Goal: Check status: Check status

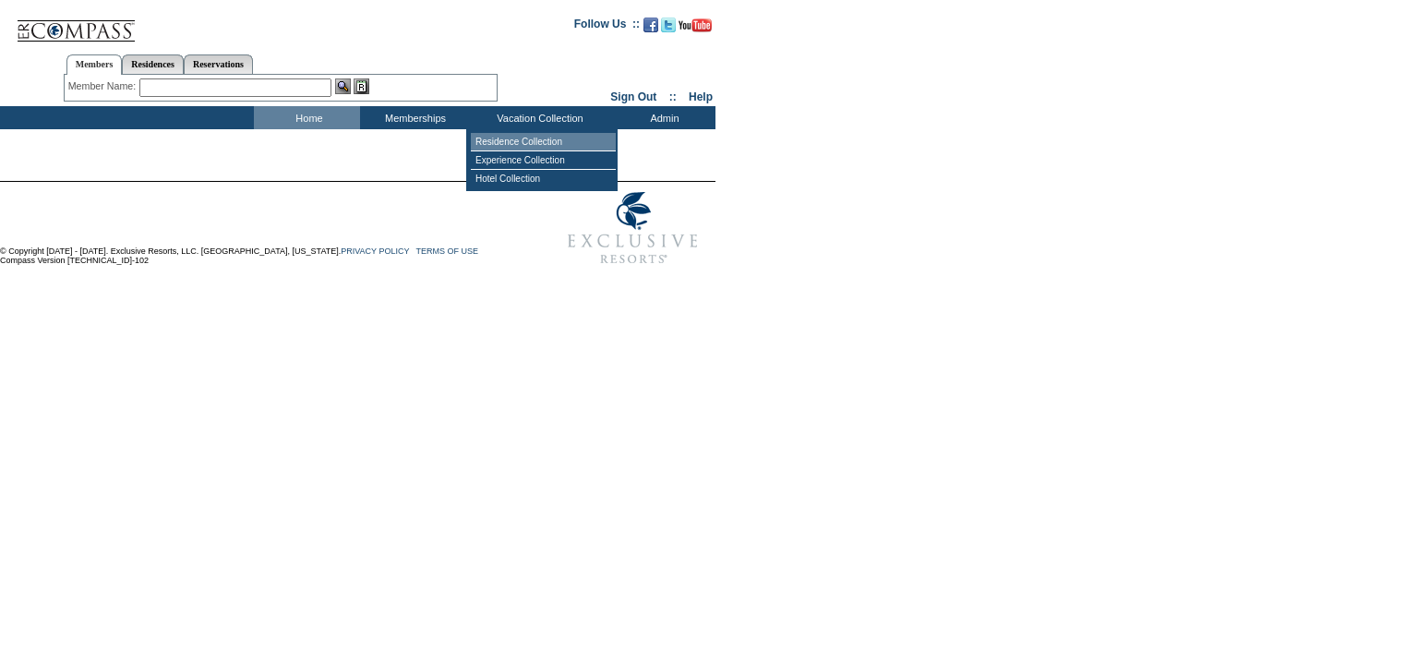
click at [524, 138] on td "Residence Collection" at bounding box center [543, 142] width 145 height 18
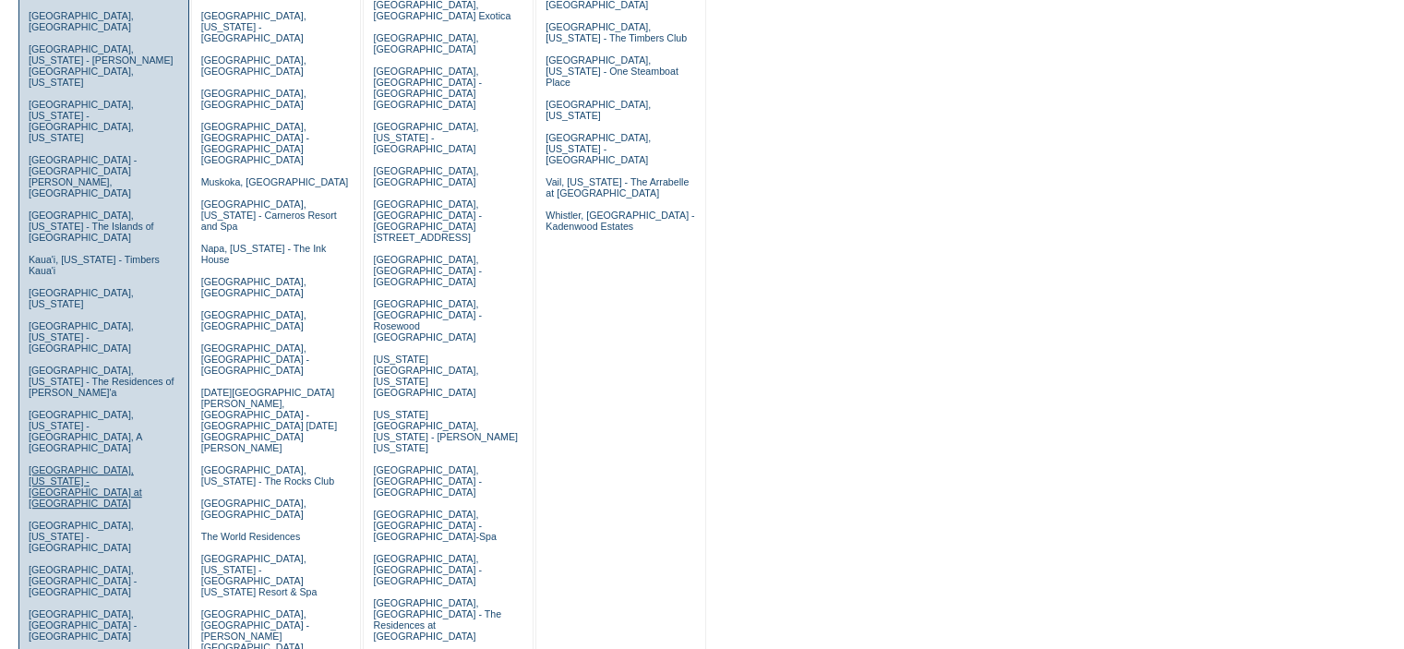
scroll to position [646, 0]
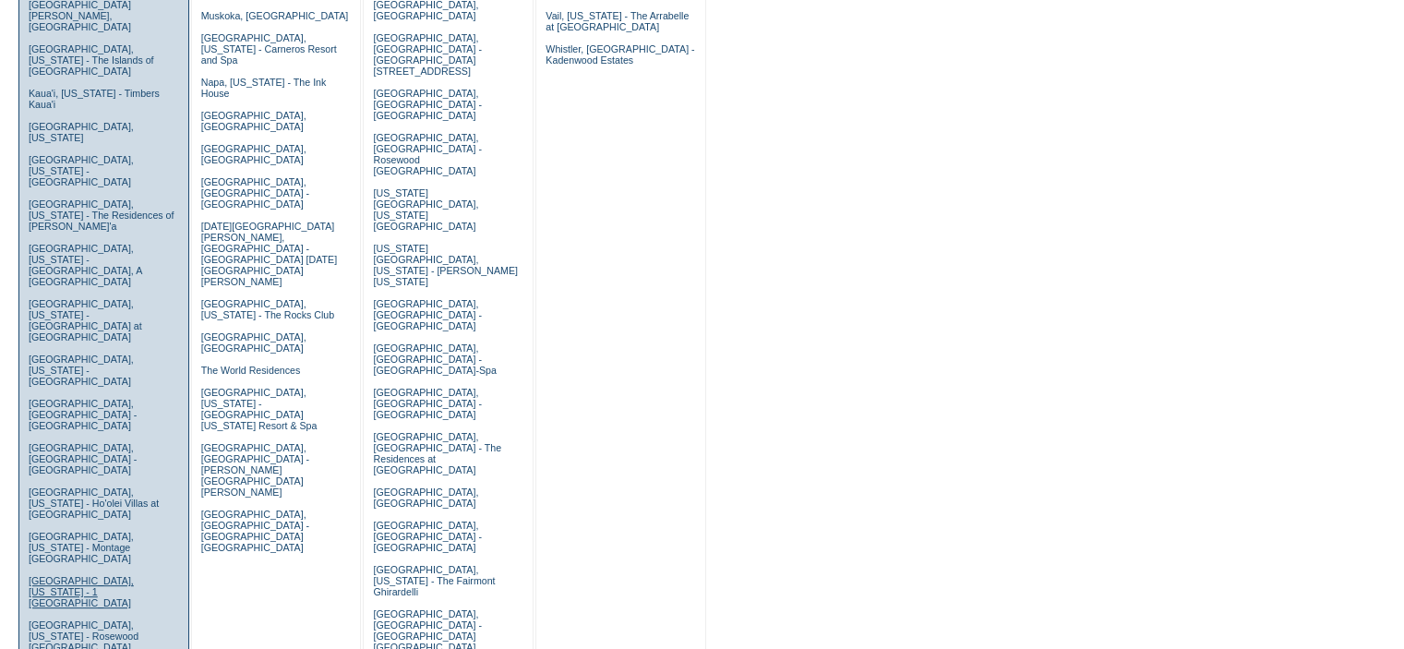
click at [51, 575] on link "[GEOGRAPHIC_DATA], [US_STATE] - 1 [GEOGRAPHIC_DATA]" at bounding box center [81, 591] width 105 height 33
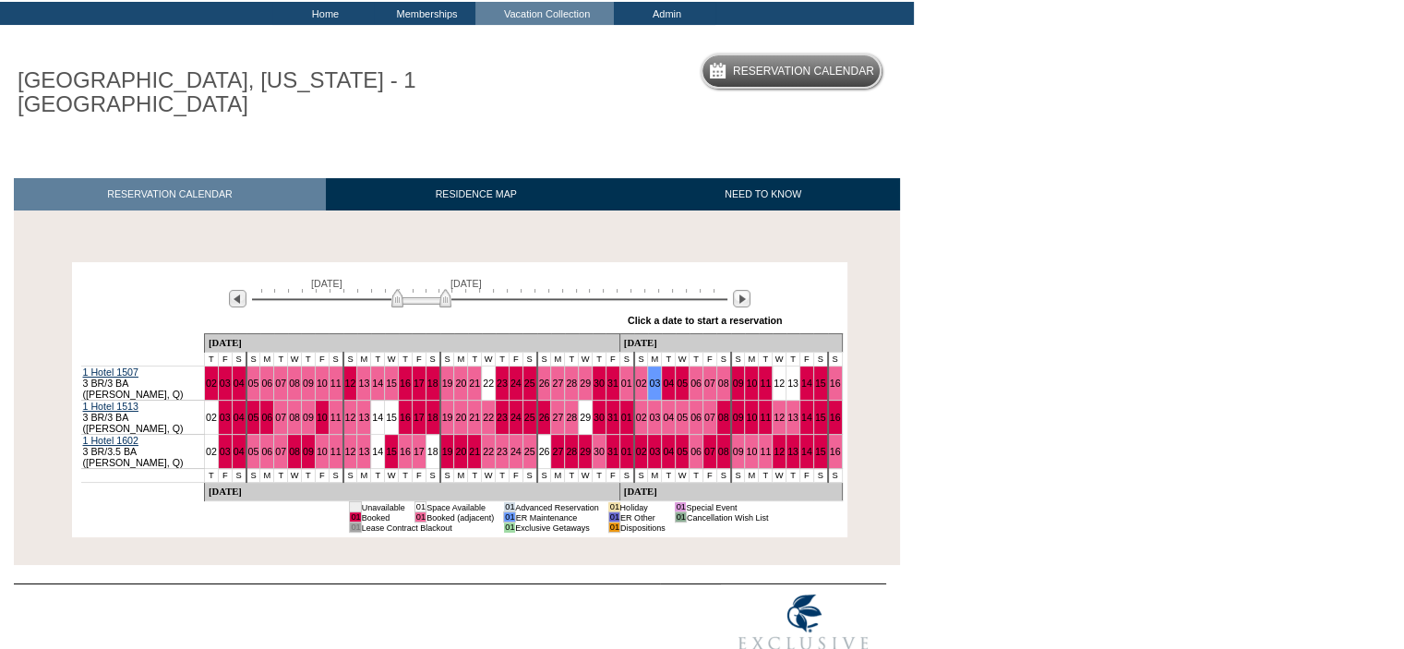
scroll to position [125, 0]
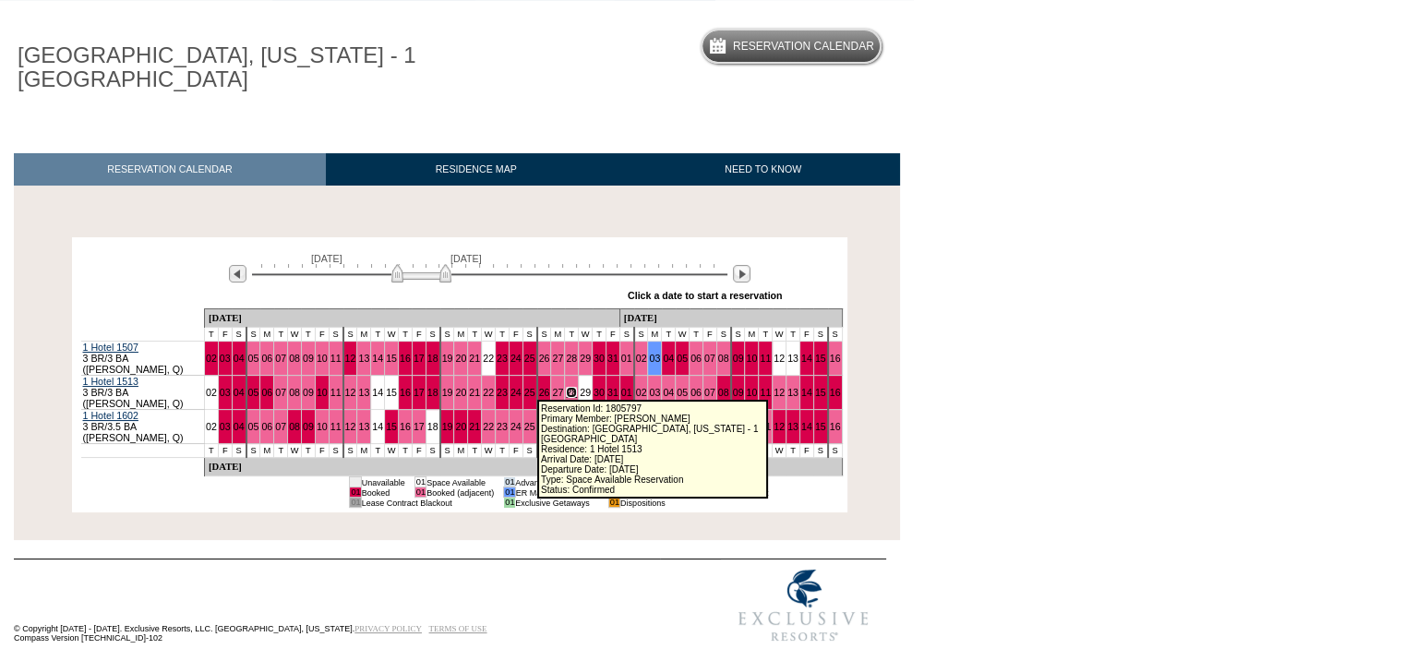
click at [566, 387] on link "28" at bounding box center [571, 392] width 11 height 11
